Goal: Task Accomplishment & Management: Manage account settings

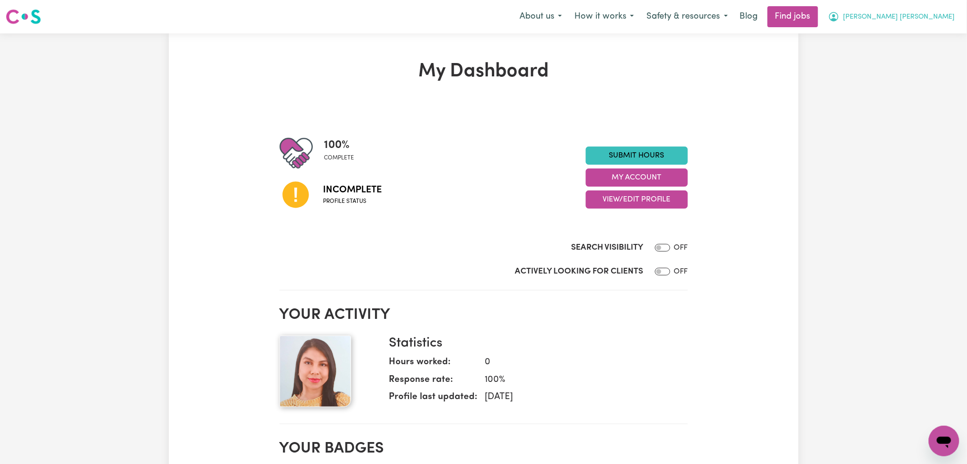
click at [913, 14] on span "[PERSON_NAME] [PERSON_NAME]" at bounding box center [899, 17] width 112 height 10
click at [913, 69] on link "Logout" at bounding box center [922, 73] width 75 height 18
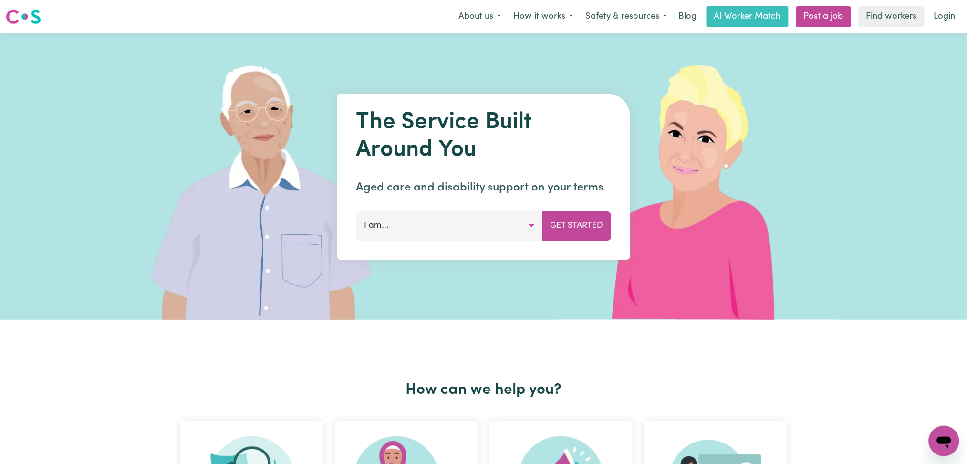
click at [965, 19] on div "Menu About us How it works Safety & resources Blog AI Worker Match Post a job F…" at bounding box center [483, 17] width 967 height 22
click at [957, 16] on link "Login" at bounding box center [944, 16] width 33 height 21
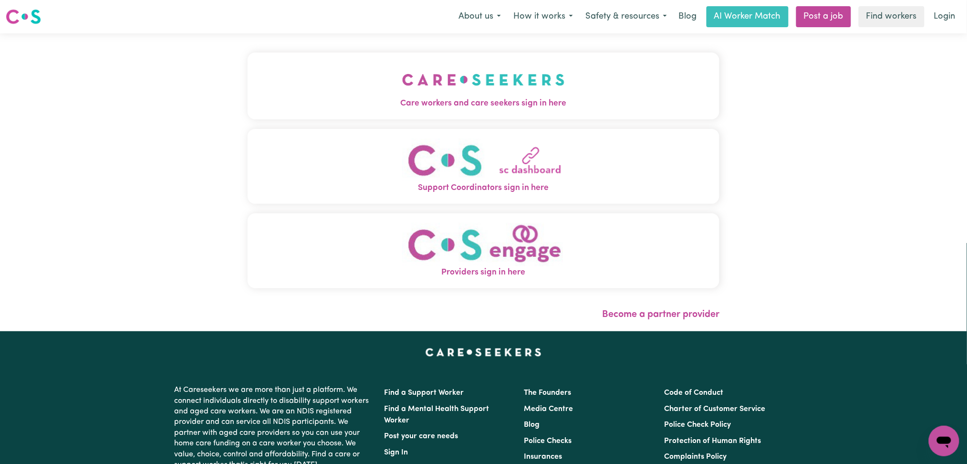
click at [472, 95] on img "Care workers and care seekers sign in here" at bounding box center [483, 79] width 163 height 35
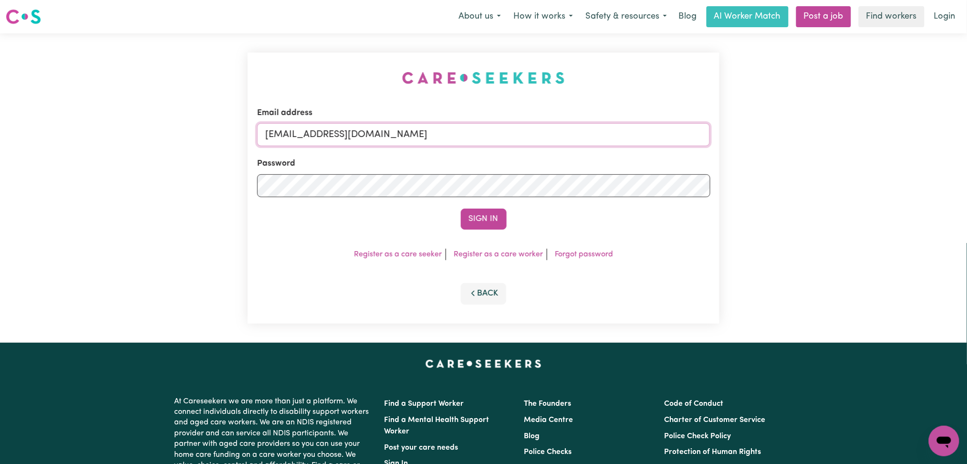
click at [346, 140] on input "[EMAIL_ADDRESS][DOMAIN_NAME]" at bounding box center [483, 134] width 453 height 23
drag, startPoint x: 315, startPoint y: 138, endPoint x: 687, endPoint y: 153, distance: 372.7
click at [687, 153] on form "Email address Superuser~[EMAIL_ADDRESS][DOMAIN_NAME] Password Sign In" at bounding box center [483, 168] width 453 height 123
type input "Superuser~[EMAIL_ADDRESS][DOMAIN_NAME]"
click at [461, 208] on button "Sign In" at bounding box center [484, 218] width 46 height 21
